Goal: Check status: Check status

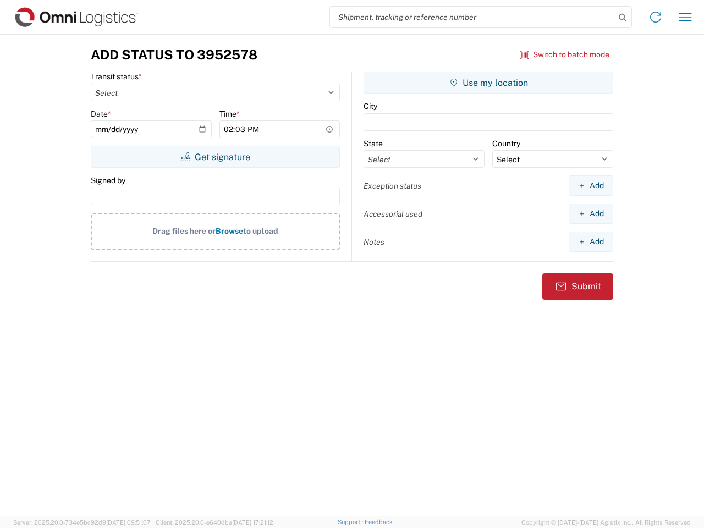
click at [472, 17] on input "search" at bounding box center [472, 17] width 285 height 21
click at [622, 18] on icon at bounding box center [622, 17] width 15 height 15
click at [655, 17] on icon at bounding box center [655, 17] width 18 height 18
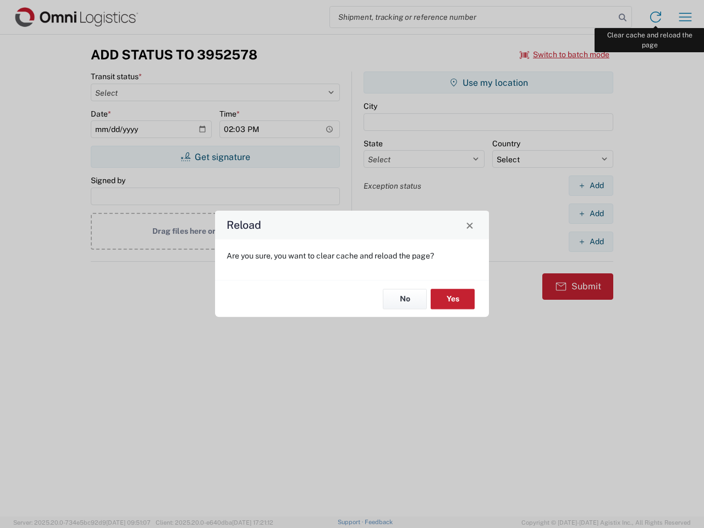
click at [685, 17] on div "Reload Are you sure, you want to clear cache and reload the page? No Yes" at bounding box center [352, 264] width 704 height 528
click at [565, 54] on div "Reload Are you sure, you want to clear cache and reload the page? No Yes" at bounding box center [352, 264] width 704 height 528
click at [215, 157] on div "Reload Are you sure, you want to clear cache and reload the page? No Yes" at bounding box center [352, 264] width 704 height 528
click at [488, 82] on div "Reload Are you sure, you want to clear cache and reload the page? No Yes" at bounding box center [352, 264] width 704 height 528
click at [590, 185] on div "Reload Are you sure, you want to clear cache and reload the page? No Yes" at bounding box center [352, 264] width 704 height 528
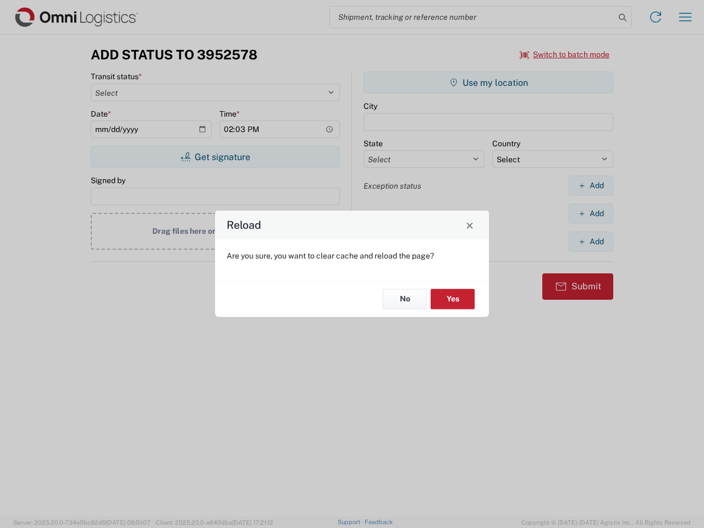
click at [590, 213] on div "Reload Are you sure, you want to clear cache and reload the page? No Yes" at bounding box center [352, 264] width 704 height 528
click at [590, 241] on div "Reload Are you sure, you want to clear cache and reload the page? No Yes" at bounding box center [352, 264] width 704 height 528
